Goal: Task Accomplishment & Management: Complete application form

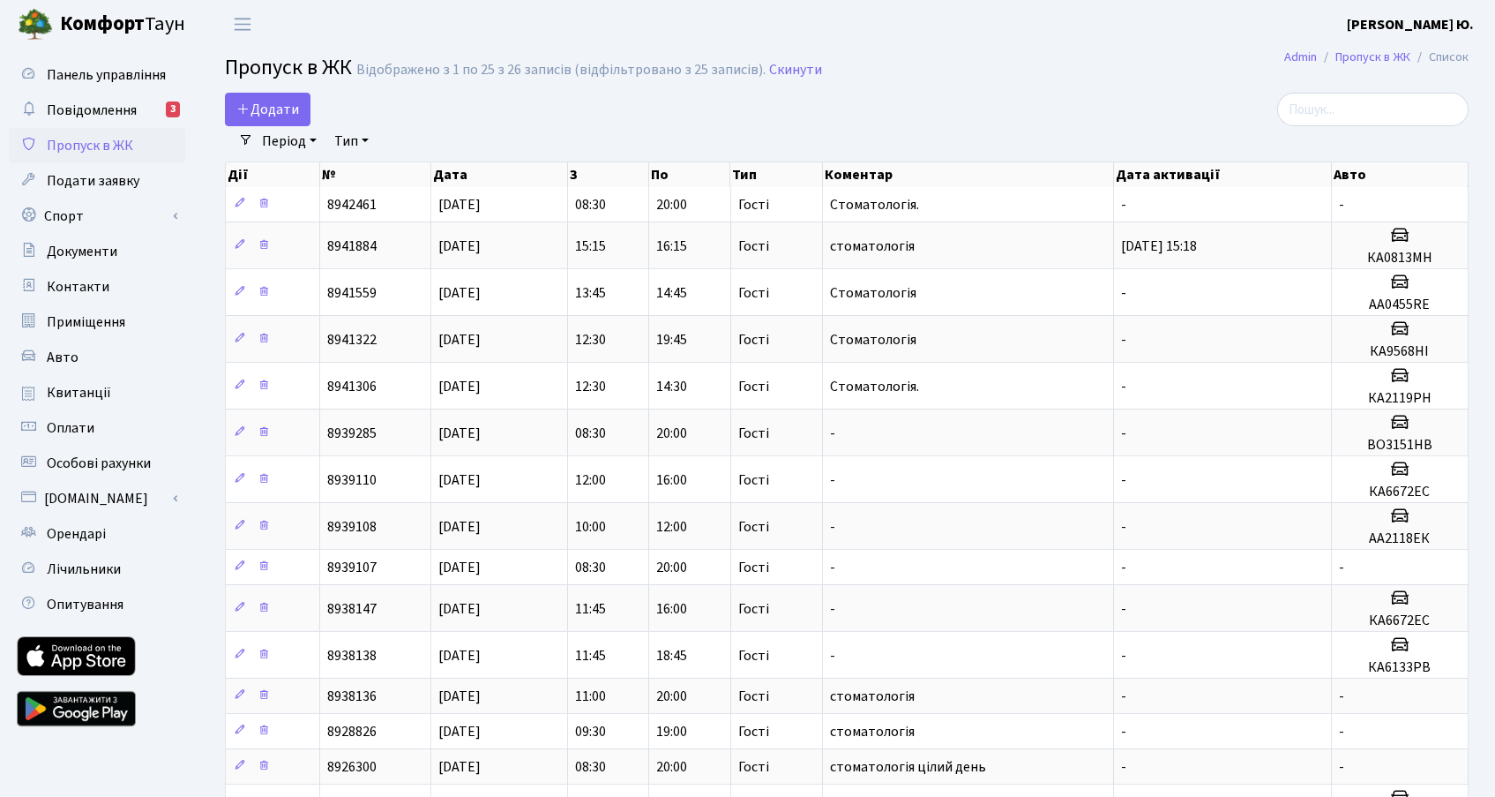
select select "25"
click at [304, 110] on link "Додати" at bounding box center [268, 110] width 86 height 34
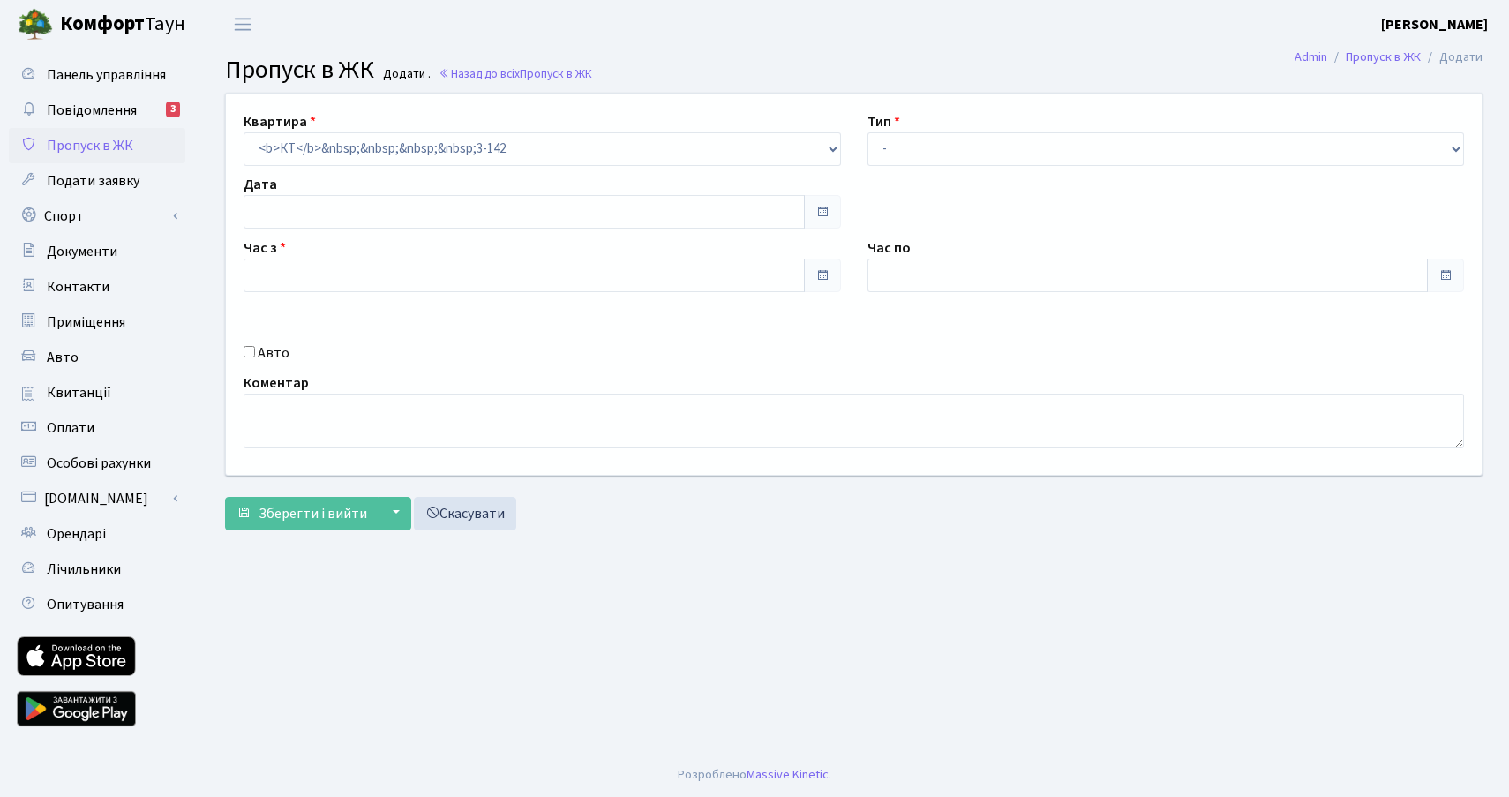
type input "[DATE]"
type input "11:45"
type input "13:00"
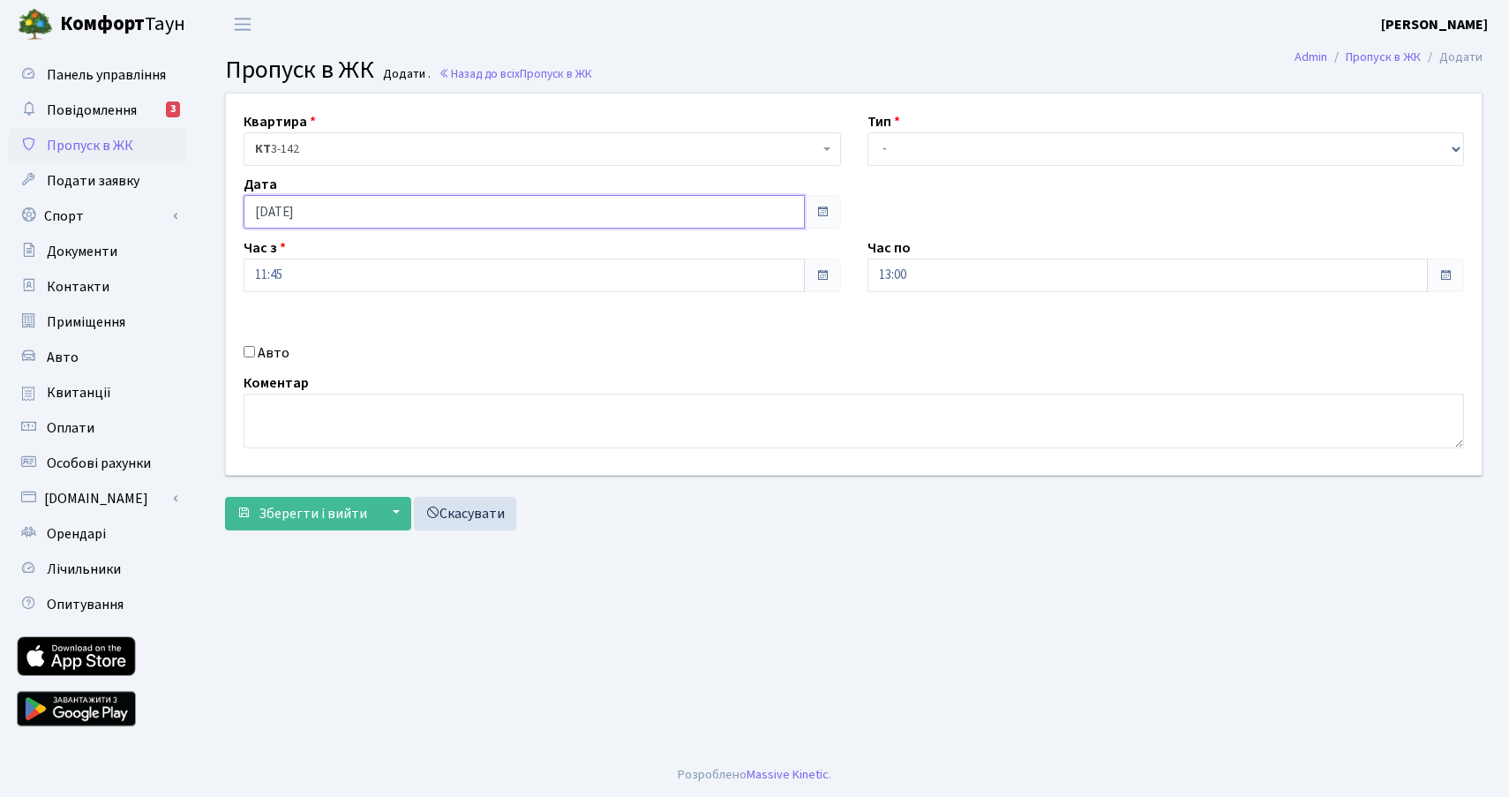
click at [336, 218] on input "[DATE]" at bounding box center [524, 212] width 561 height 34
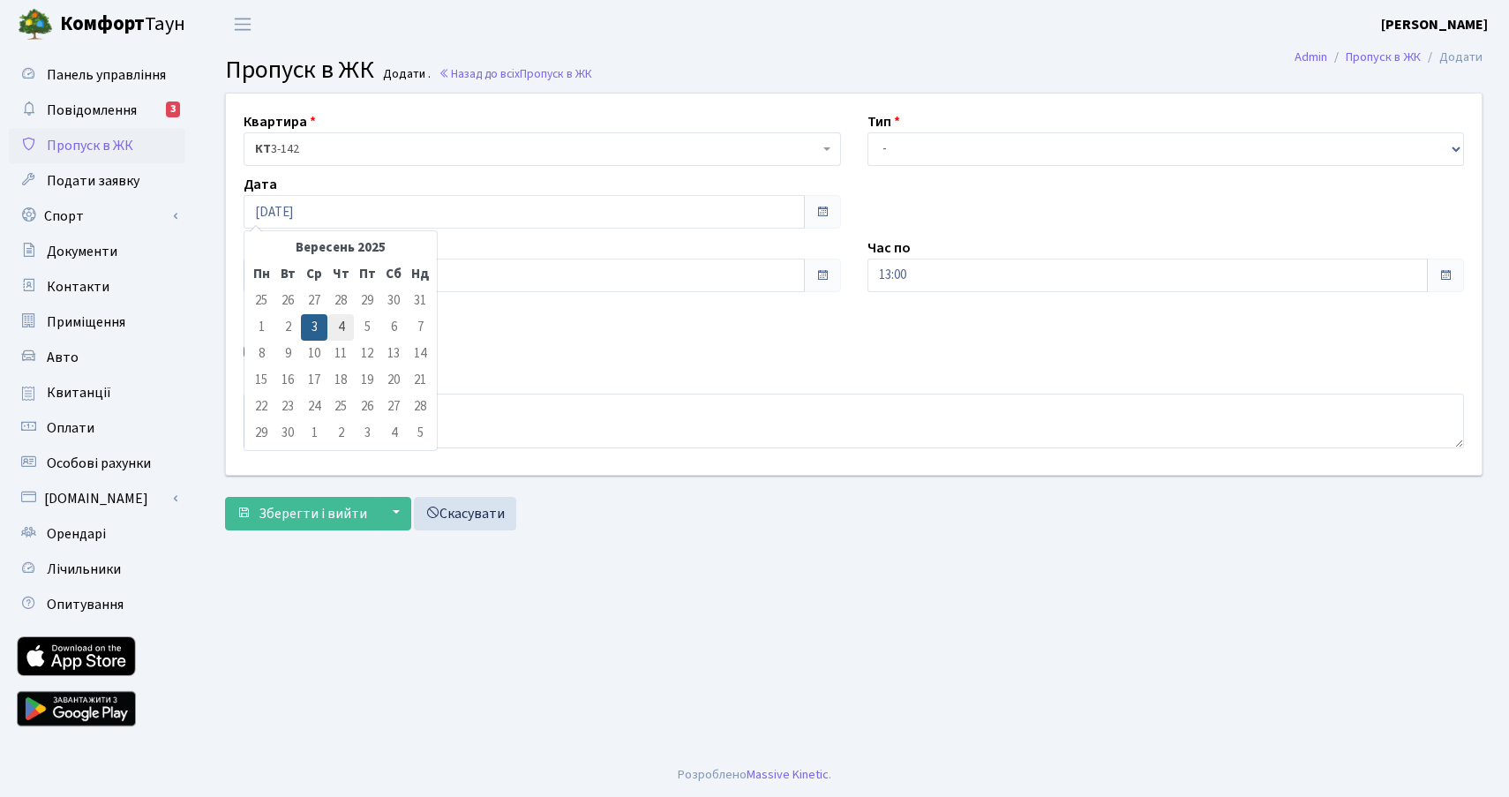
click at [341, 326] on td "4" at bounding box center [340, 327] width 26 height 26
type input "[DATE]"
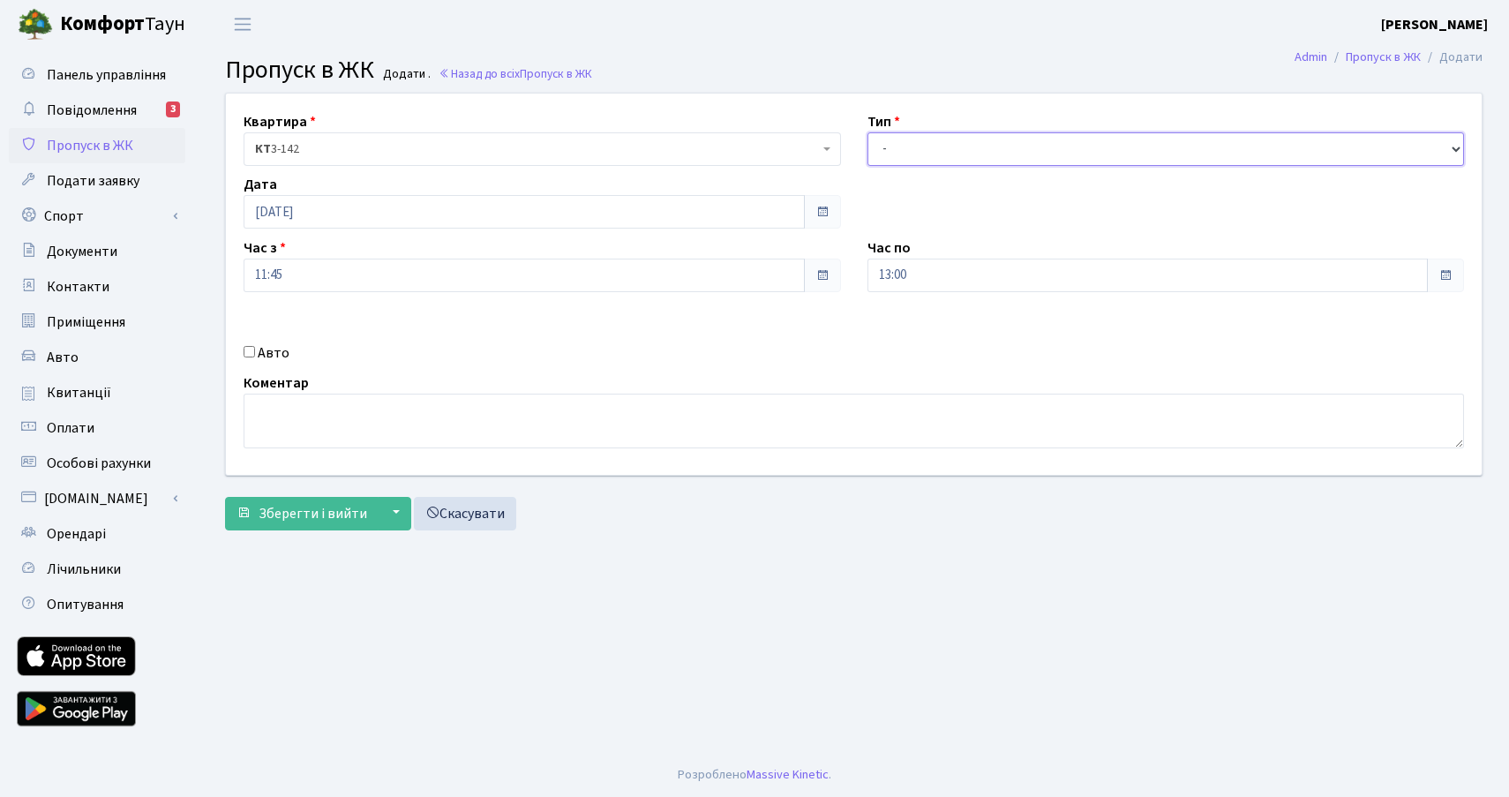
click at [951, 152] on select "- Доставка Таксі Гості Сервіс" at bounding box center [1165, 149] width 597 height 34
select select "3"
click at [867, 132] on select "- Доставка Таксі Гості Сервіс" at bounding box center [1165, 149] width 597 height 34
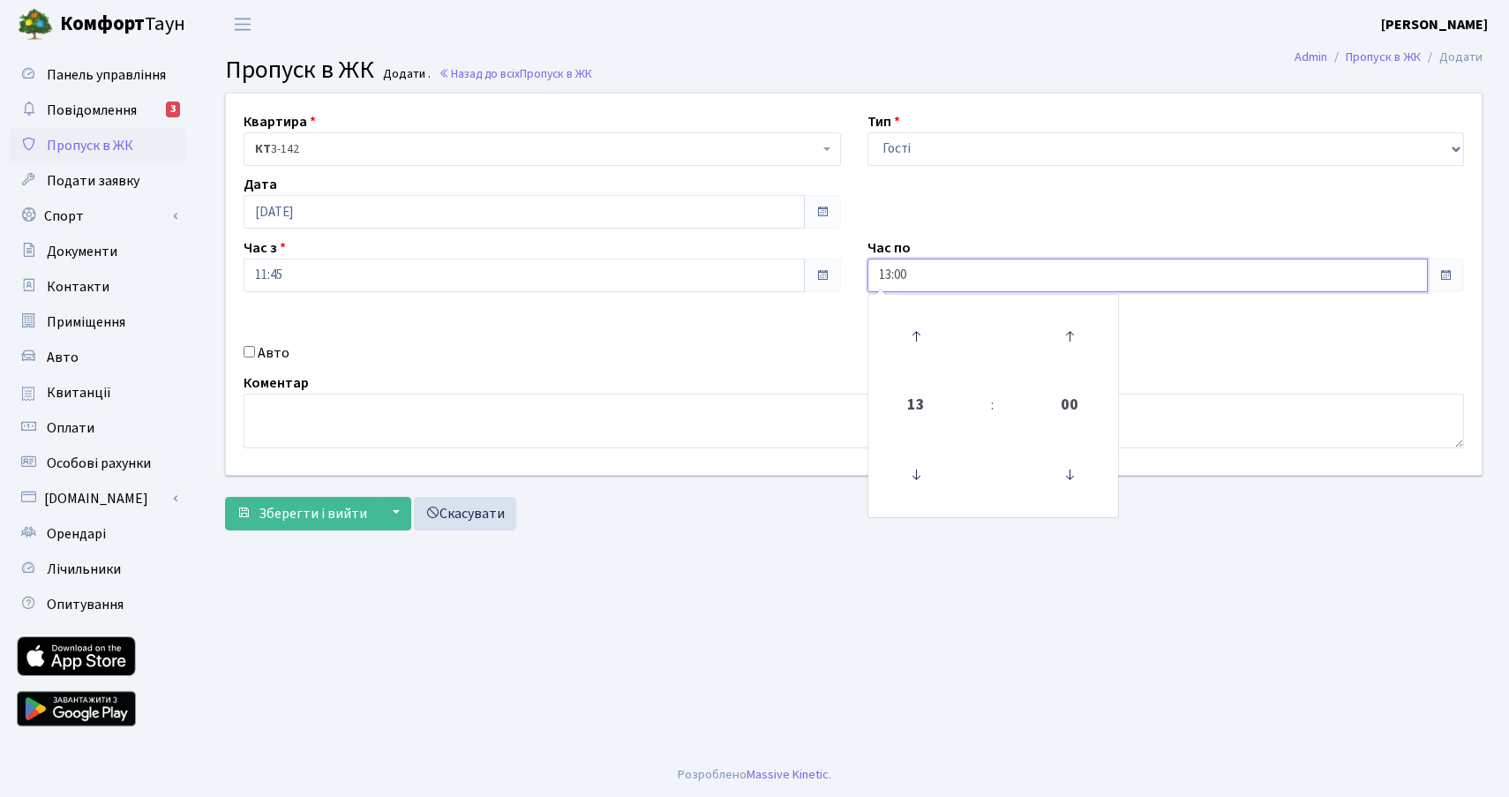
drag, startPoint x: 901, startPoint y: 277, endPoint x: 825, endPoint y: 277, distance: 75.9
click at [825, 277] on div "Квартира <b>КТ</b>&nbsp;&nbsp;&nbsp;&nbsp;3-142 КТ 3-142 Тип - Доставка Таксі Г…" at bounding box center [854, 284] width 1282 height 381
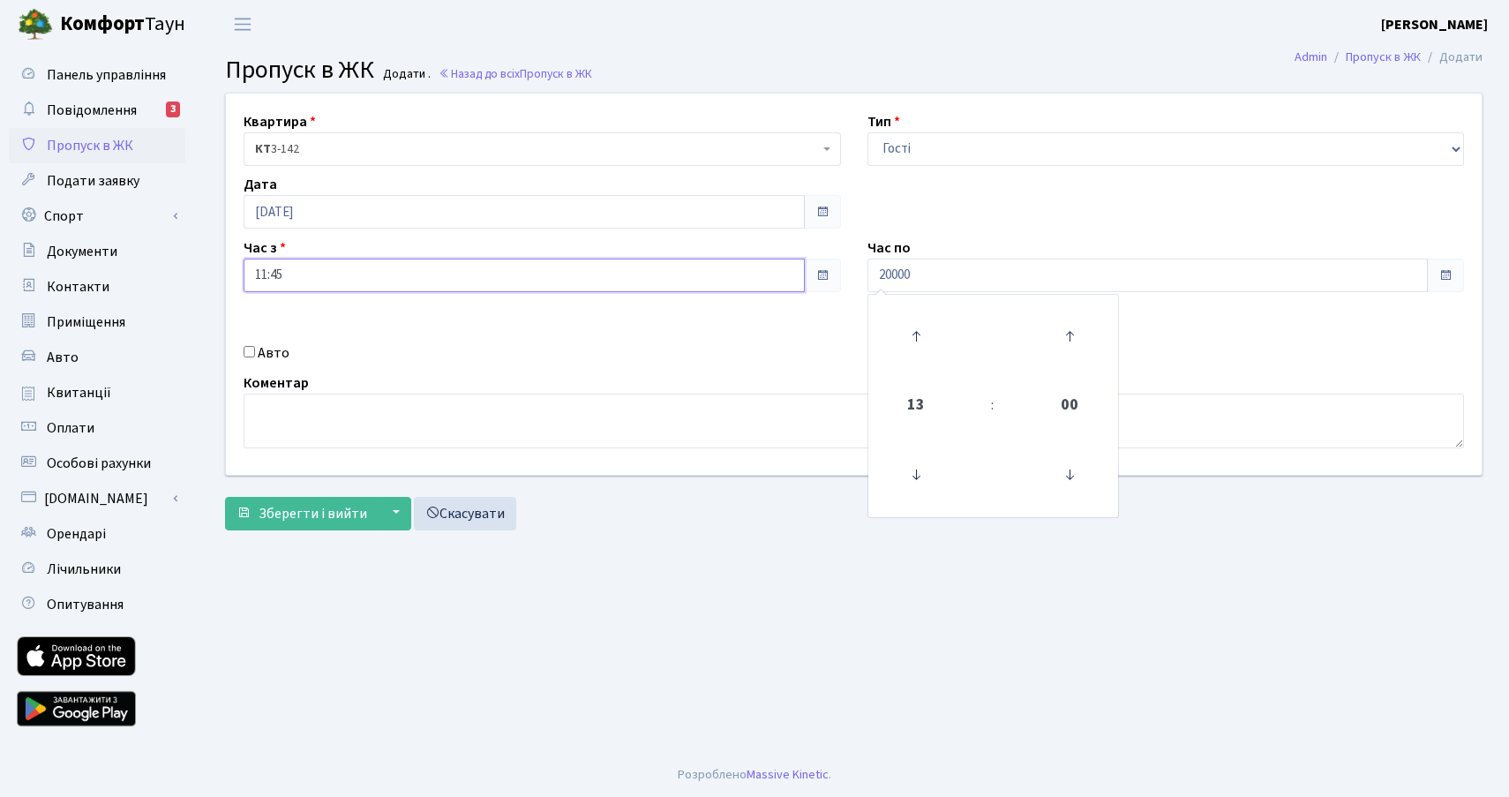
type input "20:00"
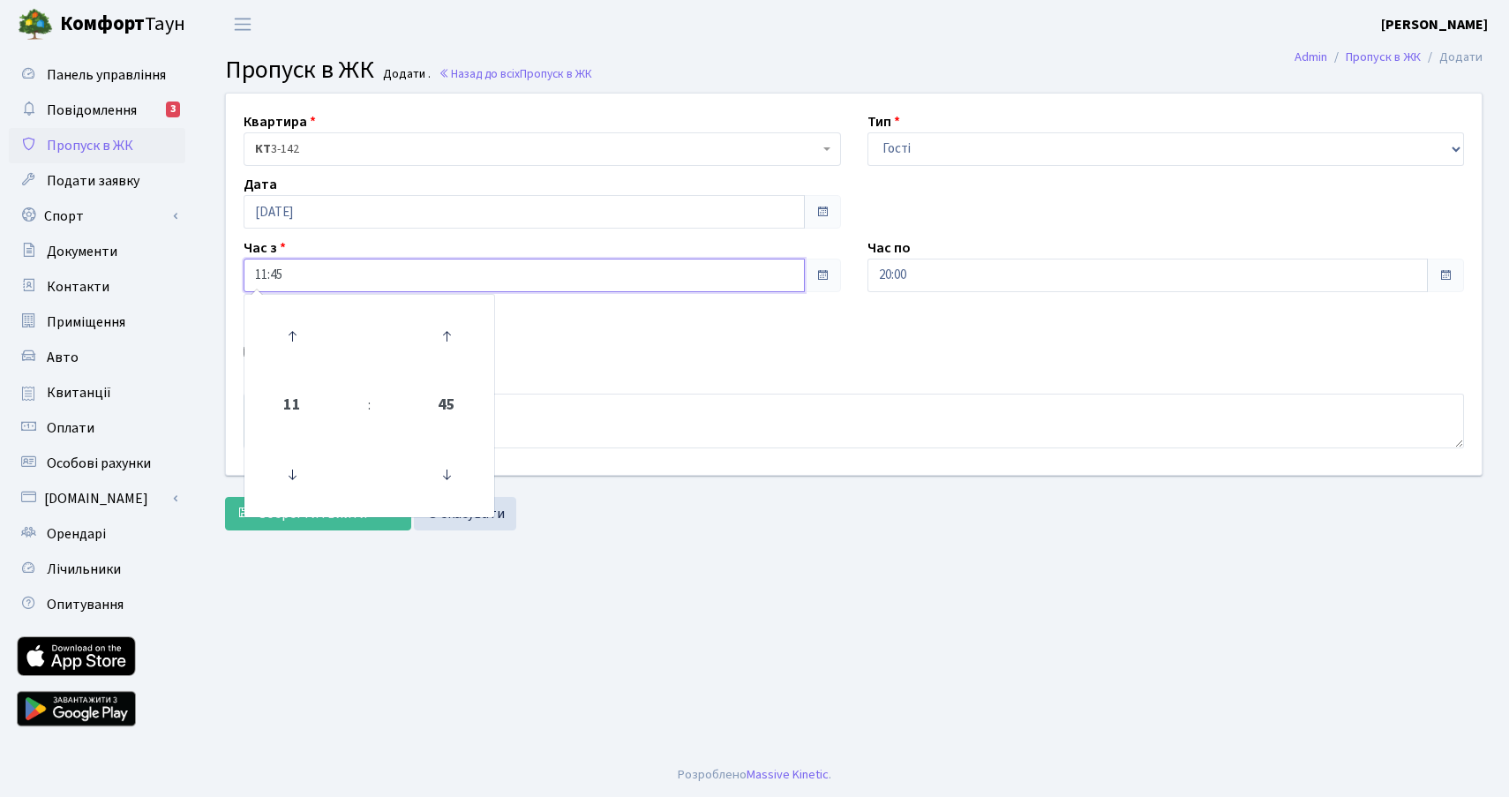
drag, startPoint x: 420, startPoint y: 262, endPoint x: 192, endPoint y: 263, distance: 227.6
click at [192, 263] on div "Панель управління Повідомлення 3 Пропуск в ЖК Подати заявку Спорт Бронювання Ск…" at bounding box center [754, 401] width 1509 height 704
type input "08:30"
click at [622, 355] on div "Авто" at bounding box center [542, 352] width 624 height 21
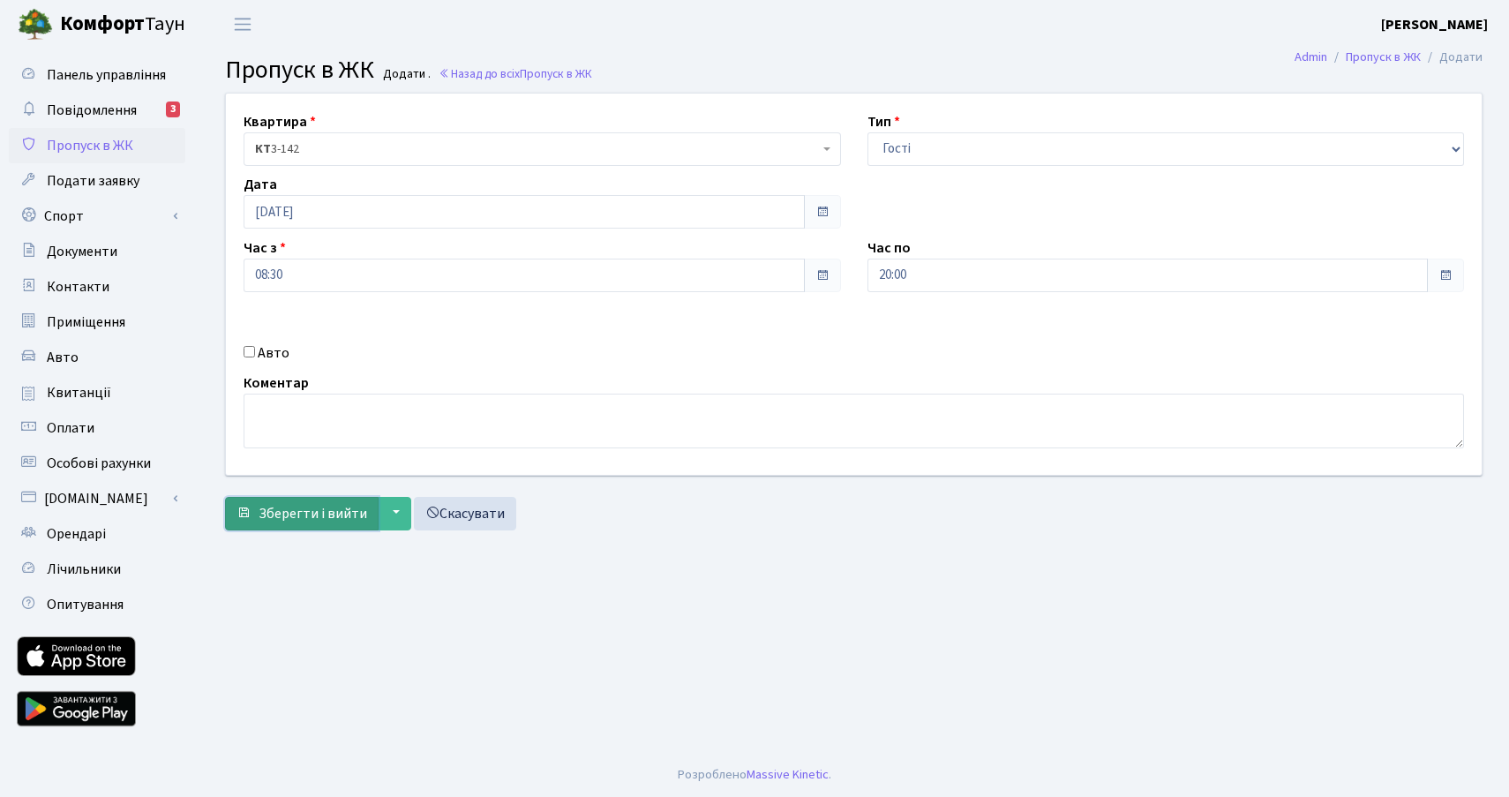
click at [321, 521] on span "Зберегти і вийти" at bounding box center [313, 513] width 109 height 19
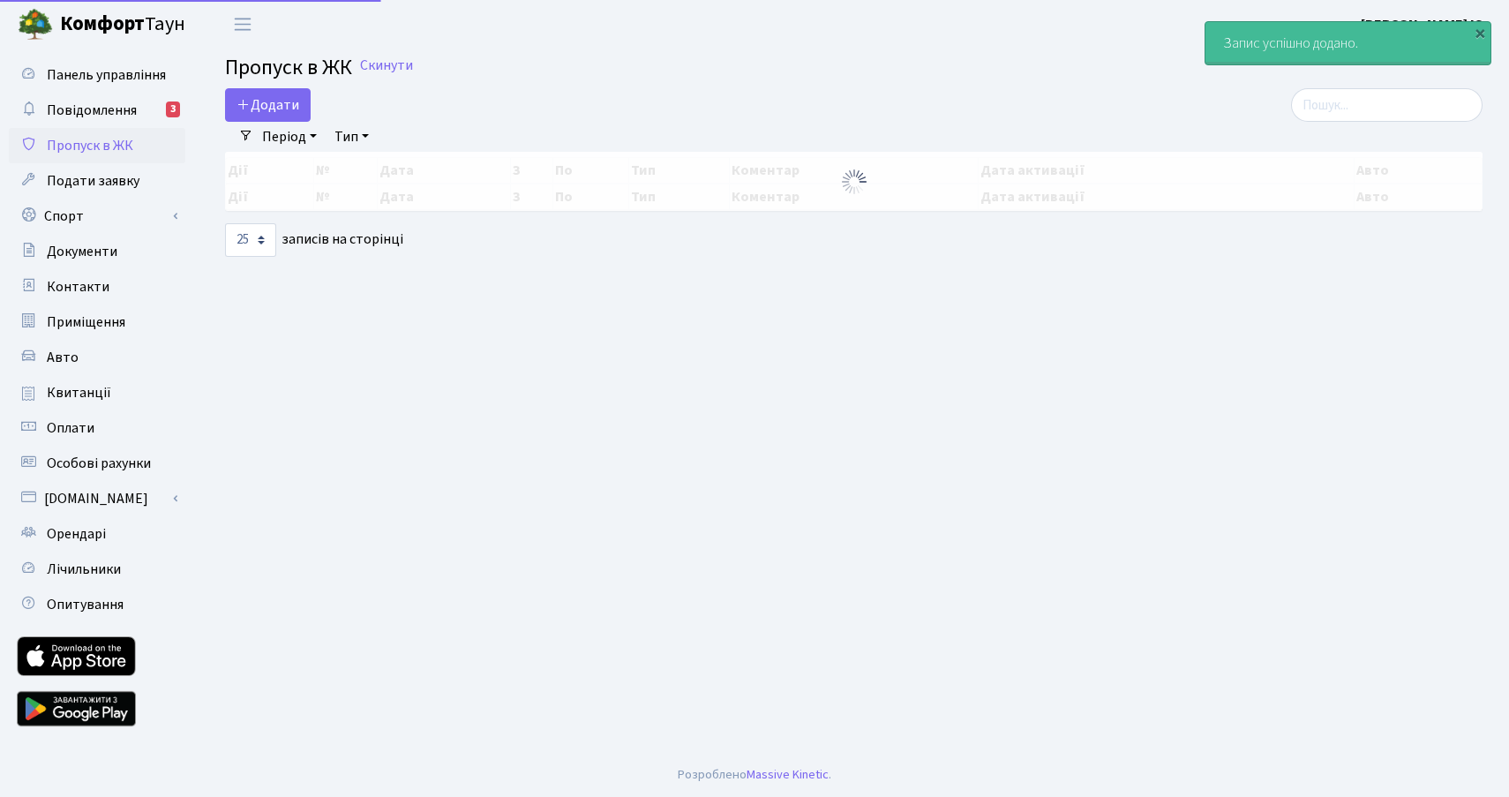
select select "25"
